Goal: Information Seeking & Learning: Learn about a topic

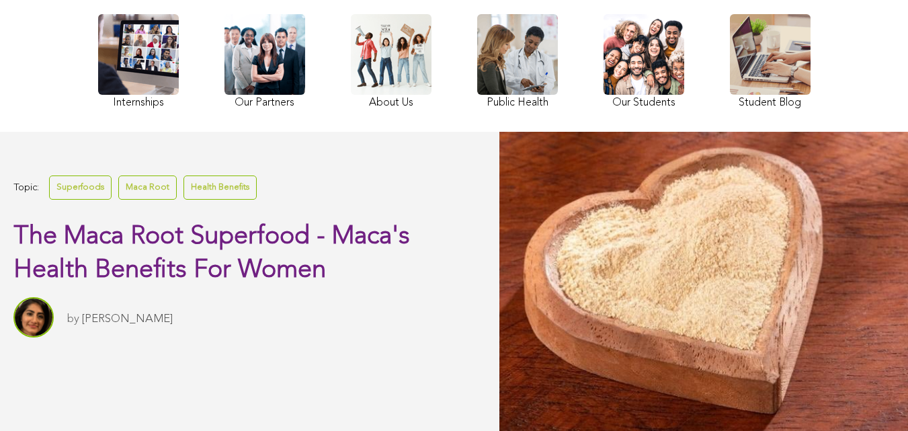
scroll to position [164, 0]
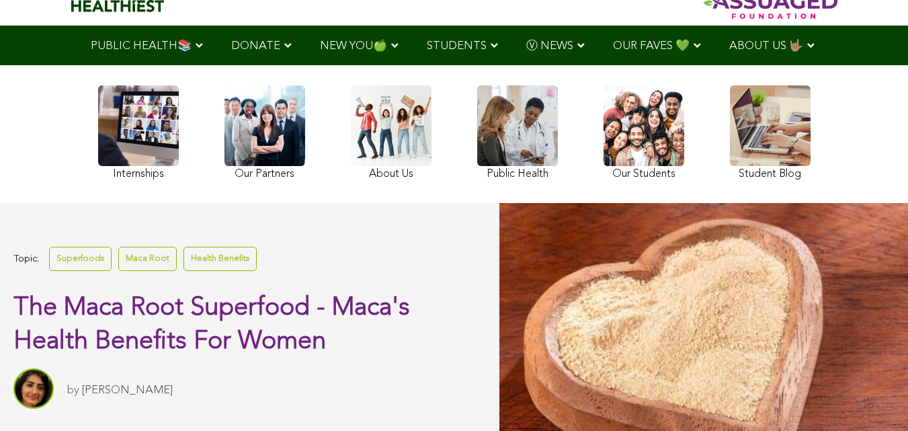
click at [604, 166] on link at bounding box center [644, 134] width 81 height 98
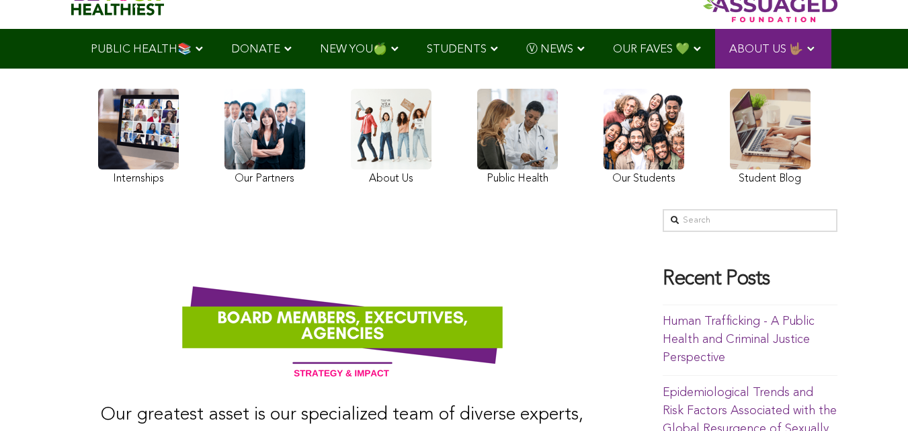
scroll to position [95, 0]
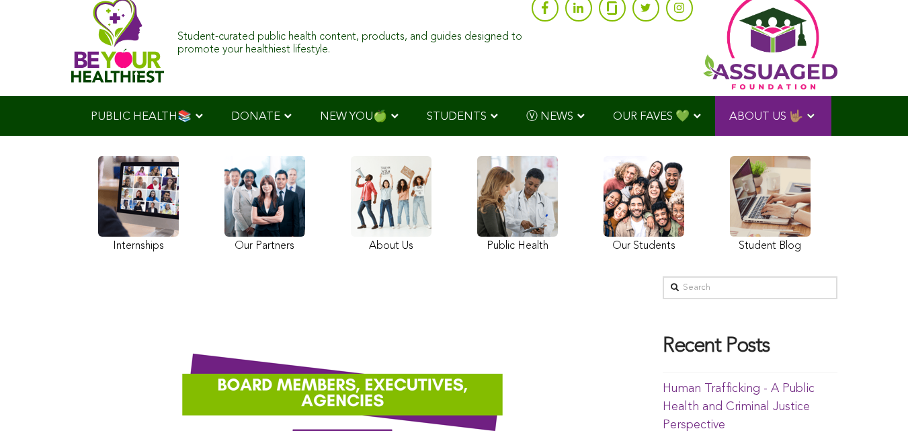
click at [296, 136] on ul "PUBLIC HEALTH📚 YouTube Our Rap Song Immunity Precautions DONATE via Venmo via P…" at bounding box center [454, 116] width 755 height 40
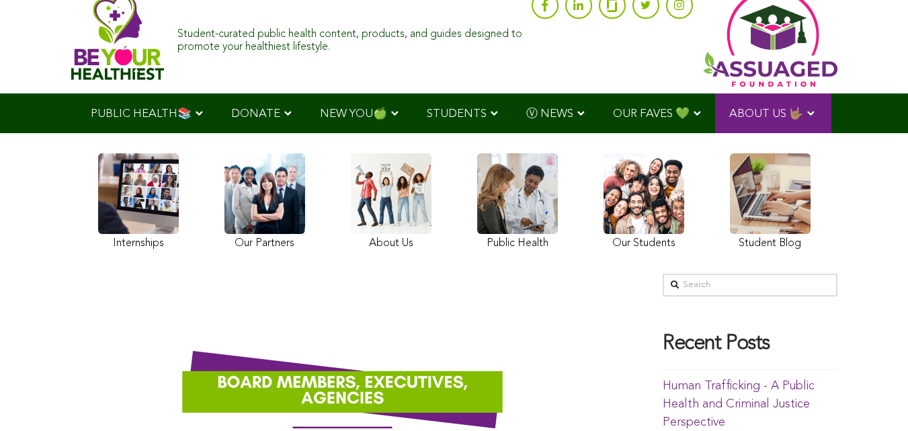
scroll to position [42, 0]
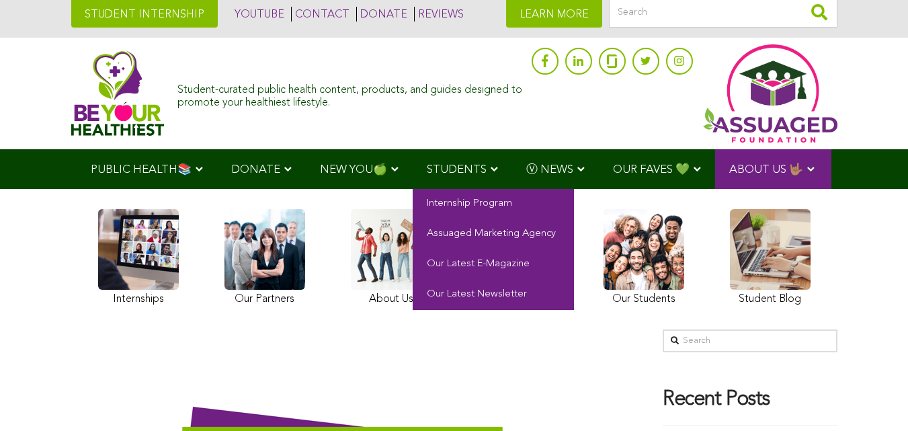
click at [427, 169] on span "STUDENTS" at bounding box center [457, 169] width 60 height 11
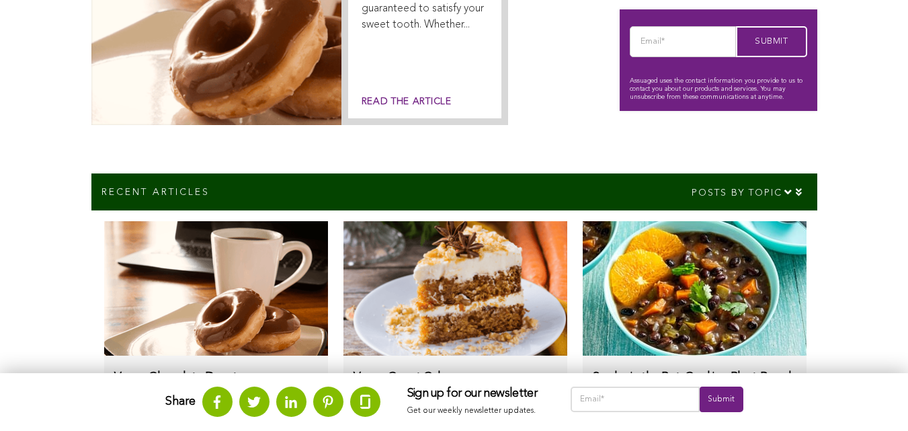
scroll to position [536, 0]
